Goal: Task Accomplishment & Management: Use online tool/utility

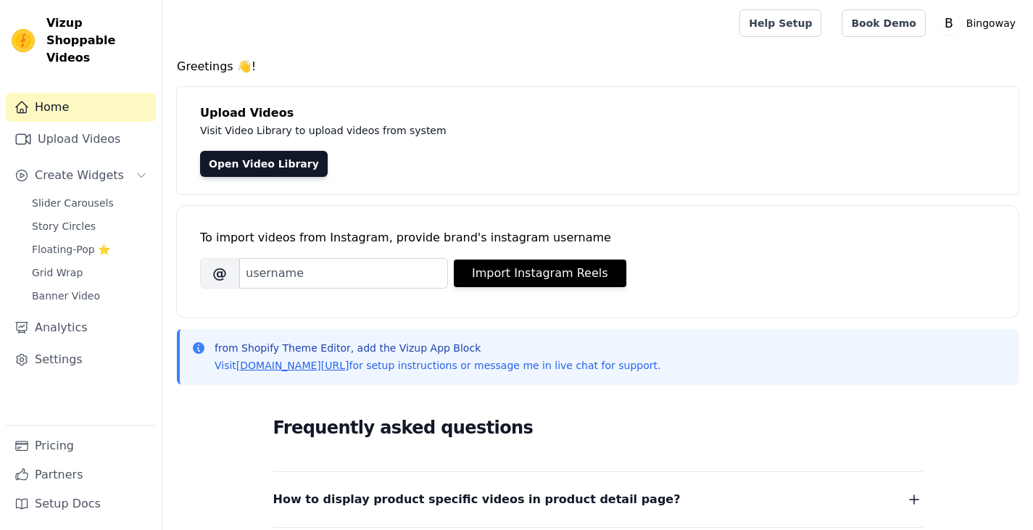
scroll to position [72, 0]
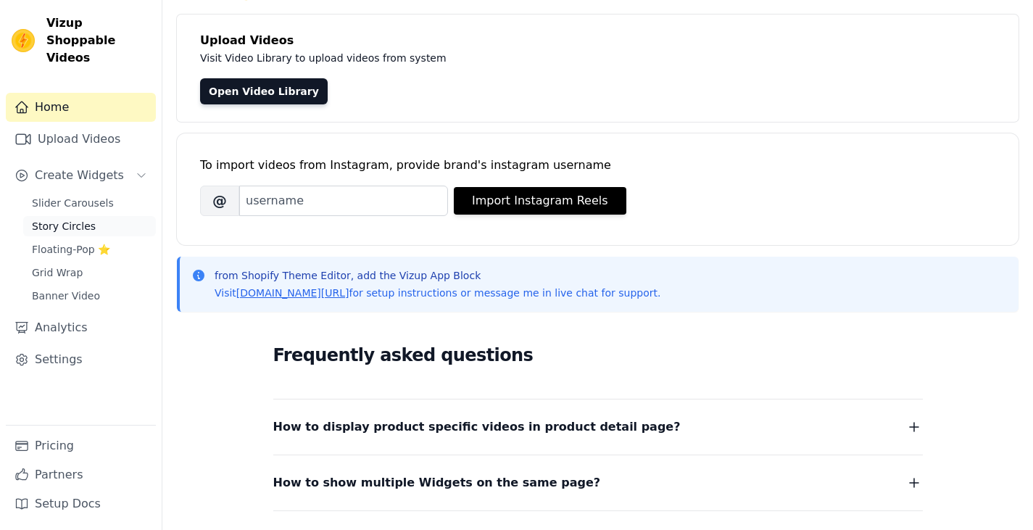
click at [69, 219] on span "Story Circles" at bounding box center [64, 226] width 64 height 14
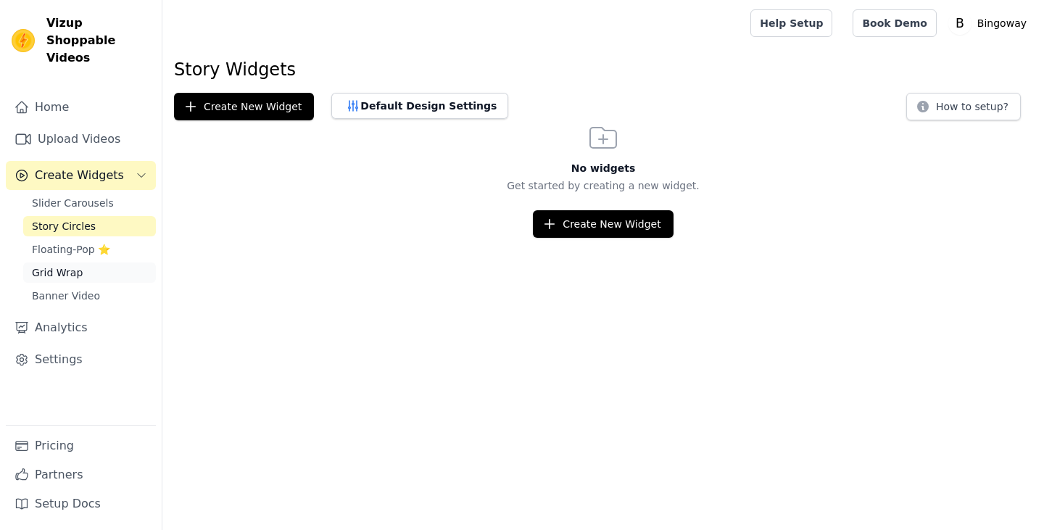
click at [65, 265] on span "Grid Wrap" at bounding box center [57, 272] width 51 height 14
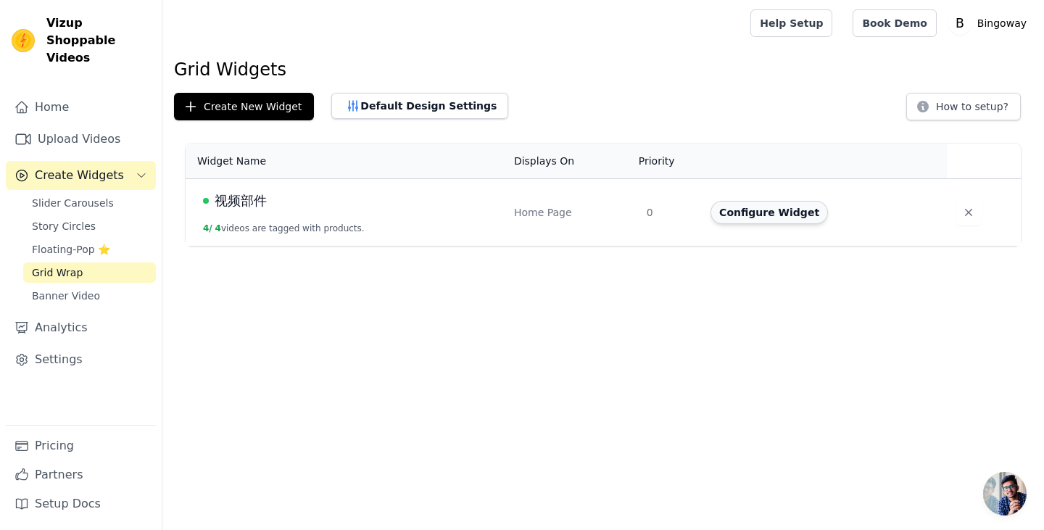
click at [764, 220] on button "Configure Widget" at bounding box center [768, 212] width 117 height 23
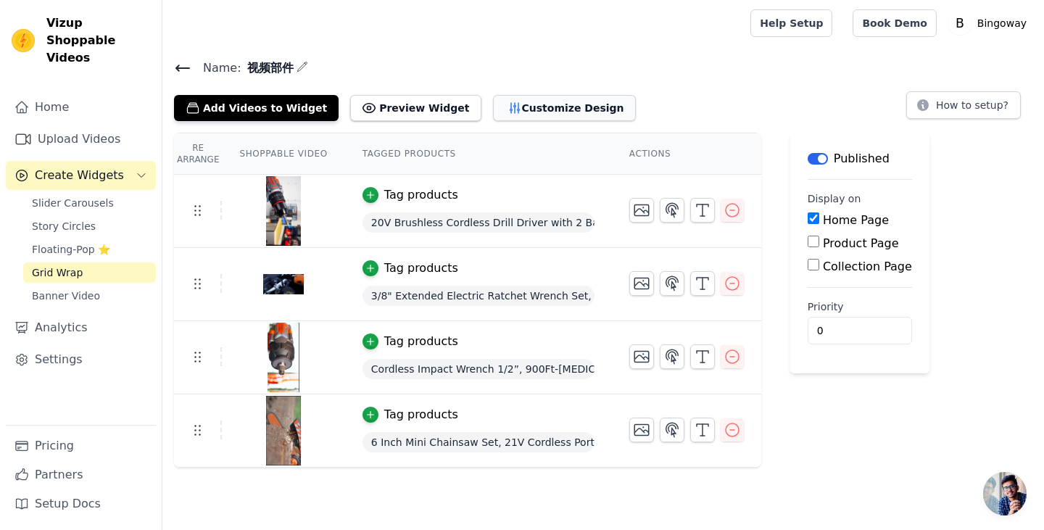
click at [521, 104] on button "Customize Design" at bounding box center [564, 108] width 143 height 26
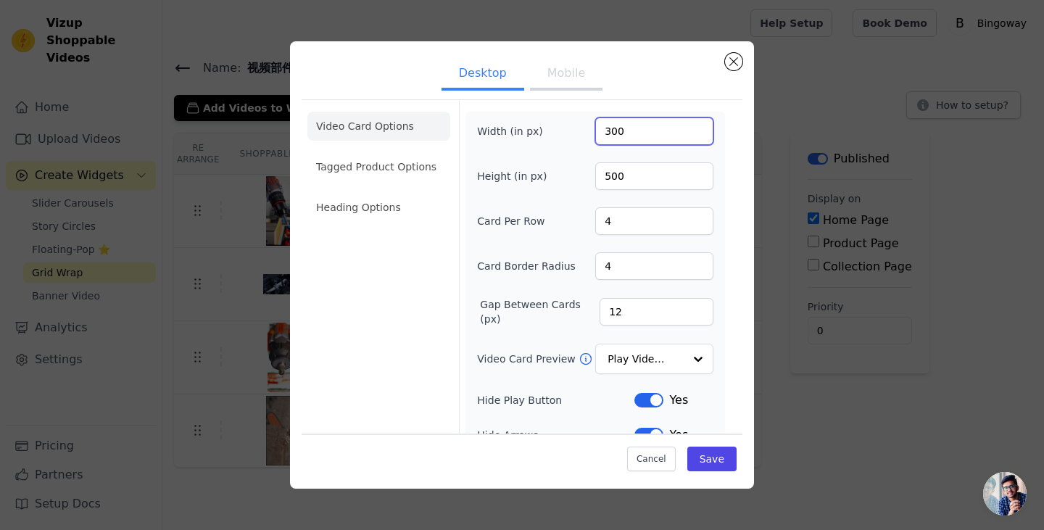
click at [609, 124] on input "300" at bounding box center [654, 131] width 118 height 28
type input "330"
click at [720, 467] on button "Save" at bounding box center [711, 458] width 49 height 25
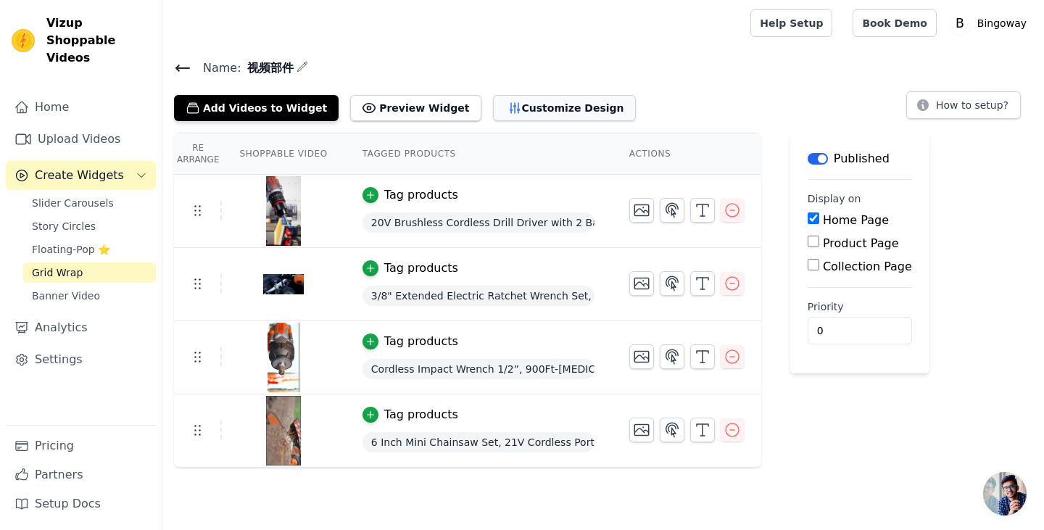
click at [507, 113] on icon "button" at bounding box center [514, 108] width 14 height 14
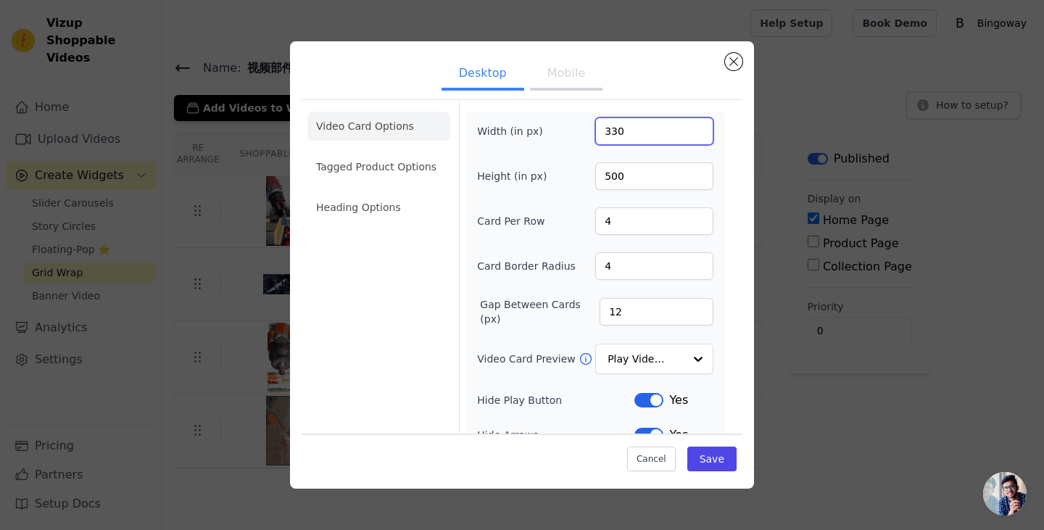
click at [614, 131] on input "330" at bounding box center [654, 131] width 118 height 28
type input "320"
click at [706, 451] on button "Save" at bounding box center [711, 458] width 49 height 25
